Goal: Navigation & Orientation: Find specific page/section

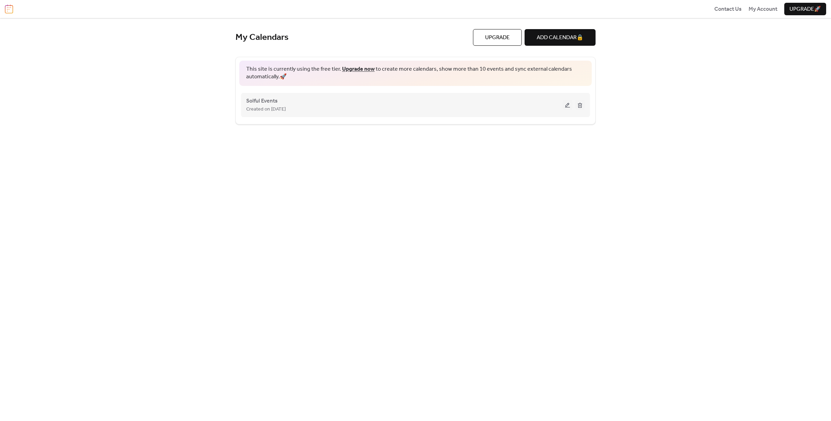
click at [318, 109] on div "Created on [DATE]" at bounding box center [404, 109] width 317 height 8
click at [567, 106] on button at bounding box center [568, 105] width 10 height 10
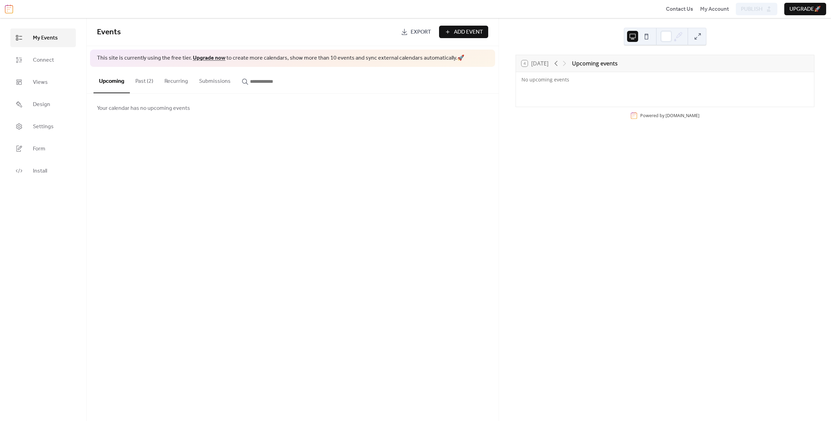
click at [150, 82] on button "Past (2)" at bounding box center [144, 80] width 29 height 26
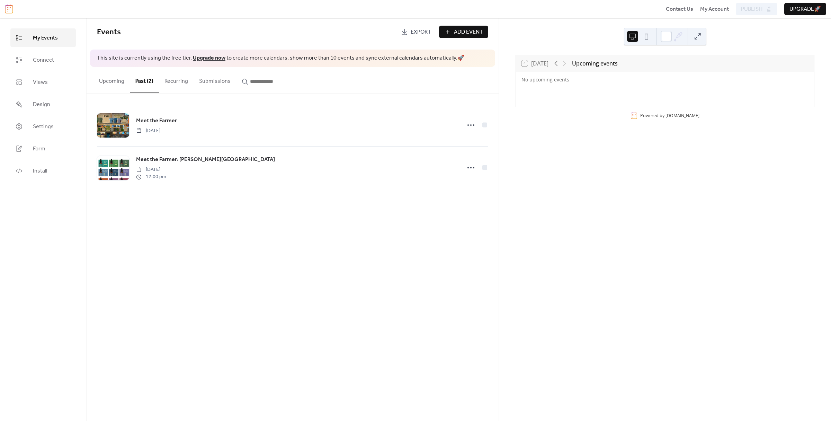
click at [117, 79] on button "Upcoming" at bounding box center [112, 80] width 36 height 26
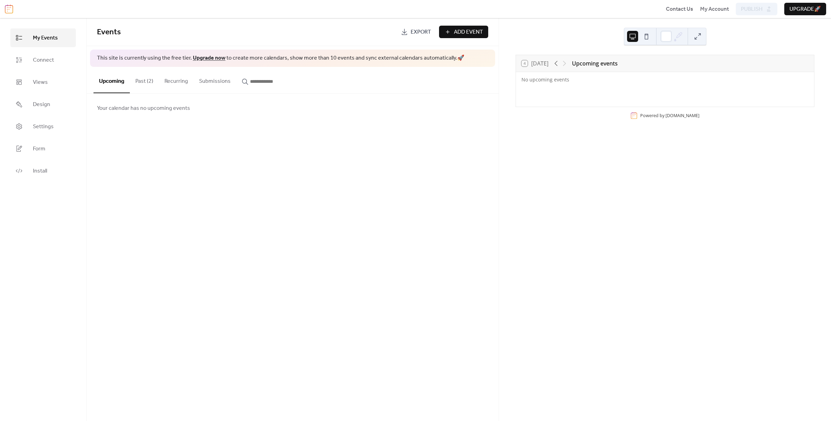
click at [143, 83] on button "Past (2)" at bounding box center [144, 80] width 29 height 26
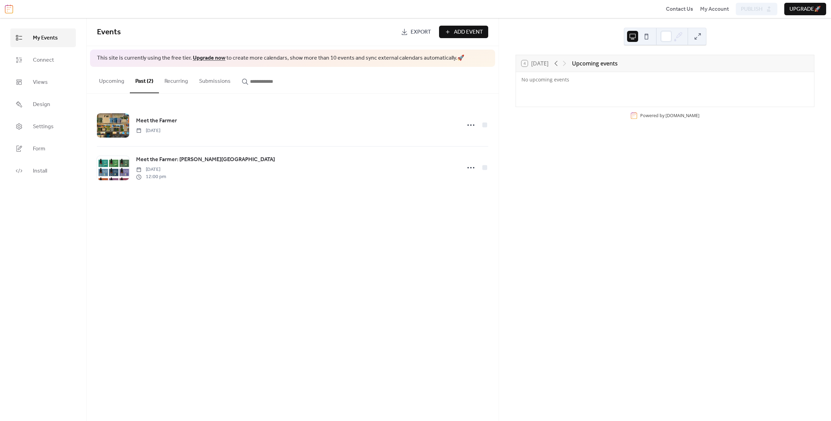
click at [52, 44] on link "My Events" at bounding box center [42, 37] width 65 height 19
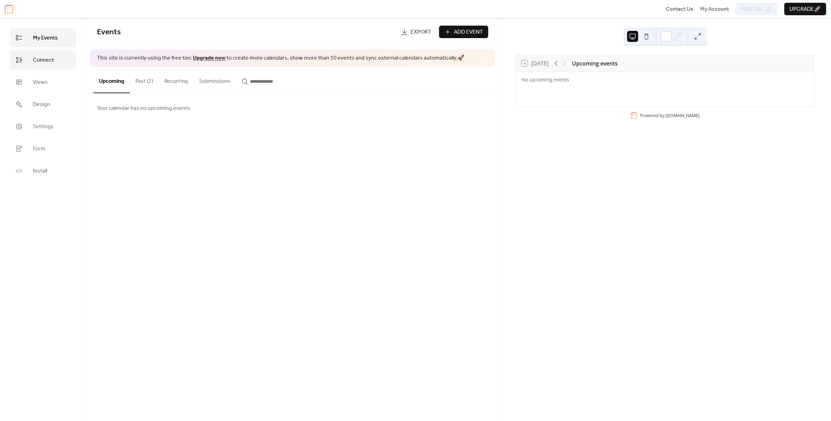
click at [29, 60] on link "Connect" at bounding box center [42, 60] width 65 height 19
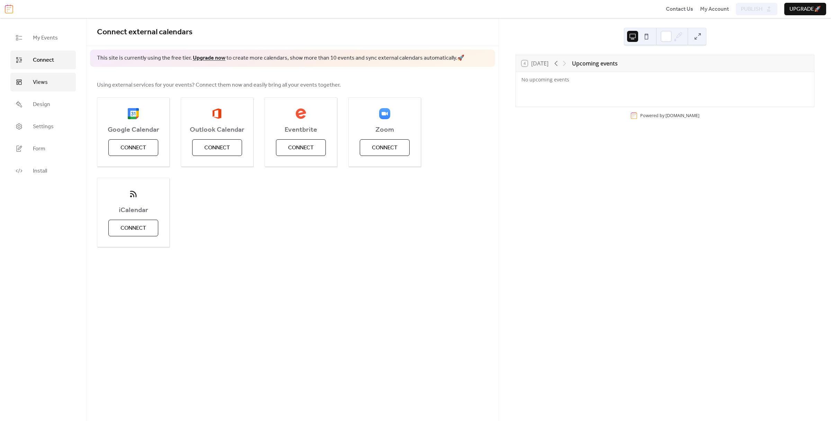
click at [43, 84] on span "Views" at bounding box center [40, 82] width 15 height 8
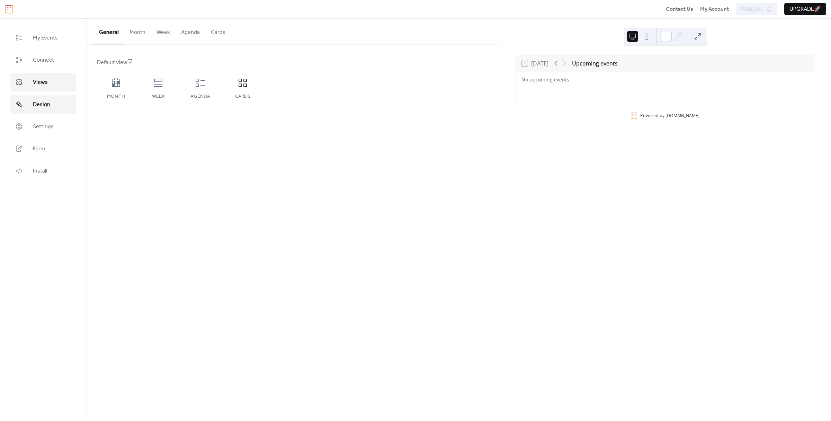
click at [28, 102] on link "Design" at bounding box center [42, 104] width 65 height 19
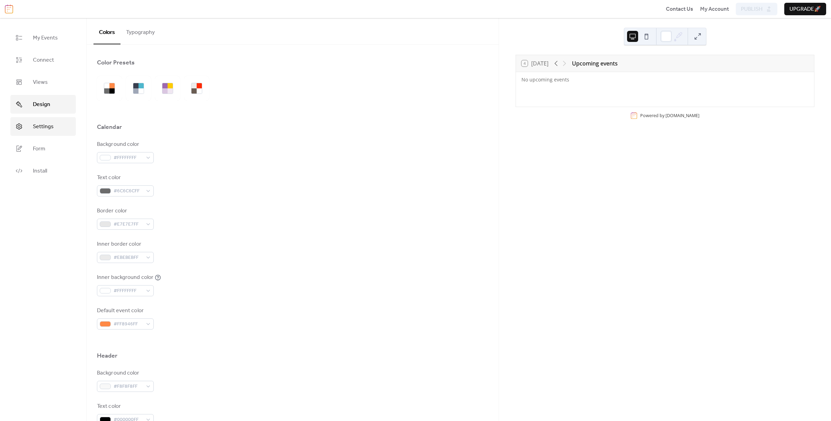
click at [28, 120] on link "Settings" at bounding box center [42, 126] width 65 height 19
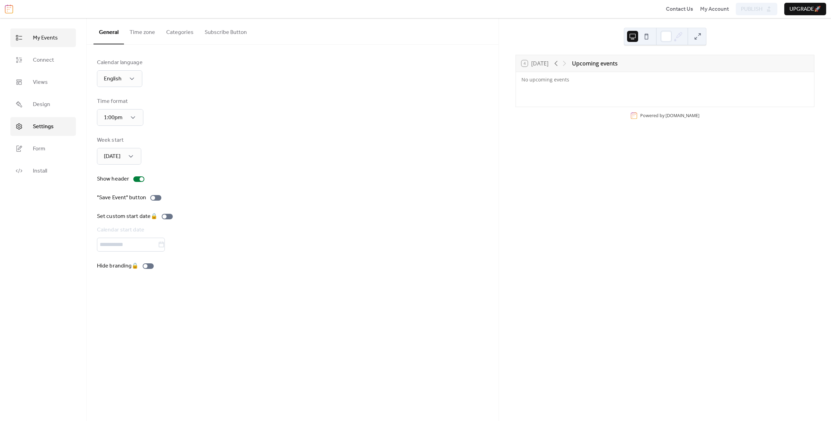
click at [53, 30] on link "My Events" at bounding box center [42, 37] width 65 height 19
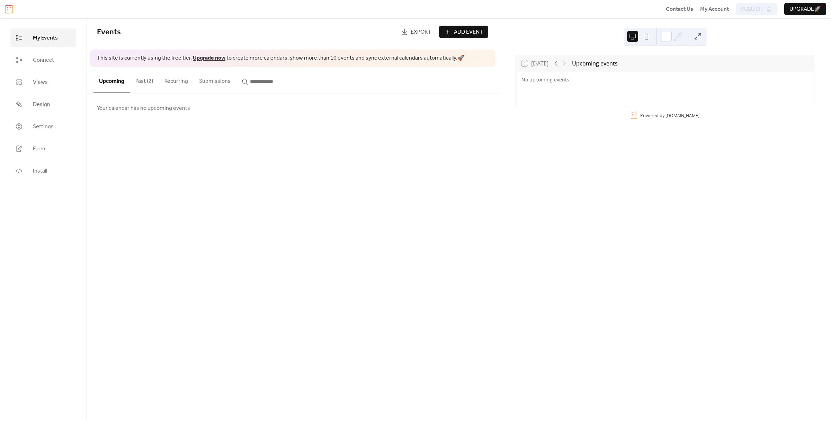
click at [155, 84] on button "Past (2)" at bounding box center [144, 80] width 29 height 26
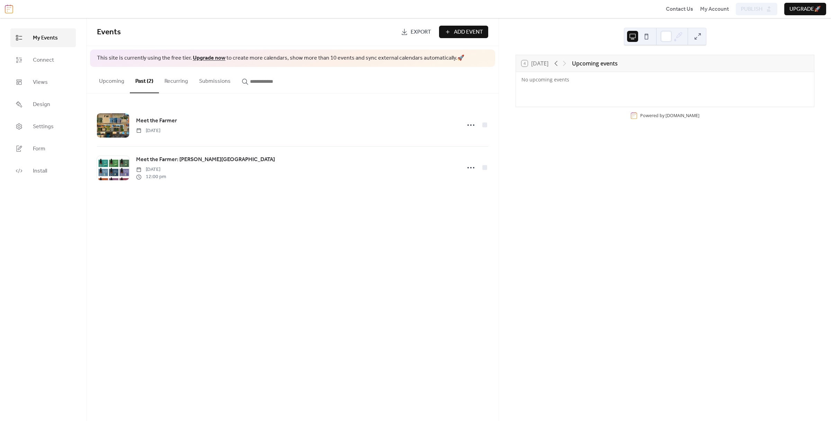
click at [183, 86] on button "Recurring" at bounding box center [176, 80] width 35 height 26
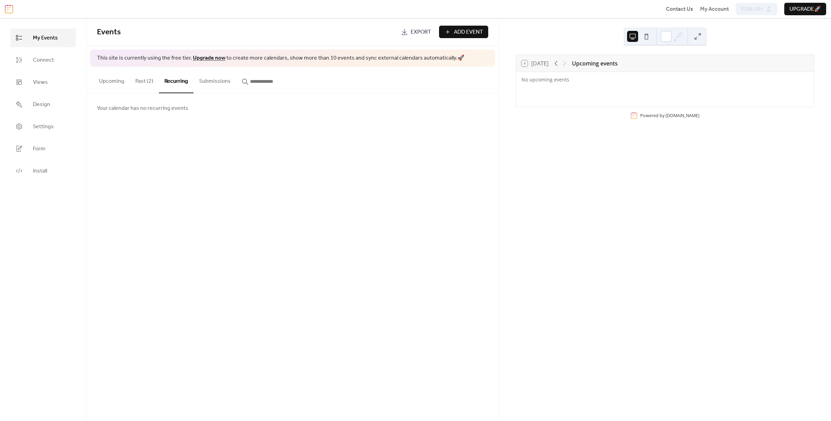
click at [207, 83] on button "Submissions" at bounding box center [215, 80] width 43 height 26
click at [147, 81] on button "Past (2)" at bounding box center [144, 80] width 29 height 26
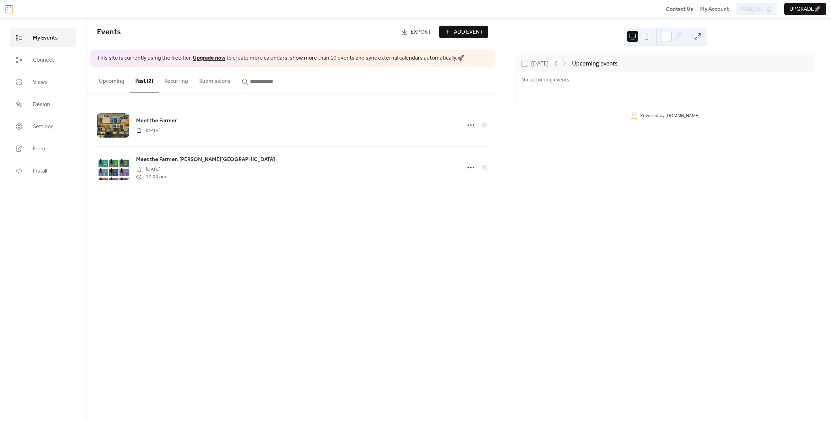
click at [113, 82] on button "Upcoming" at bounding box center [112, 80] width 36 height 26
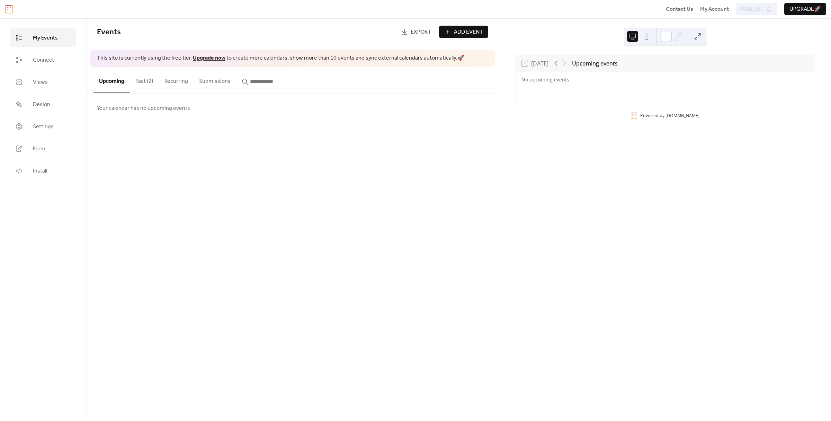
click at [243, 213] on div "Events Export Add Event This site is currently using the free tier. Upgrade now…" at bounding box center [293, 219] width 412 height 403
